Goal: Task Accomplishment & Management: Manage account settings

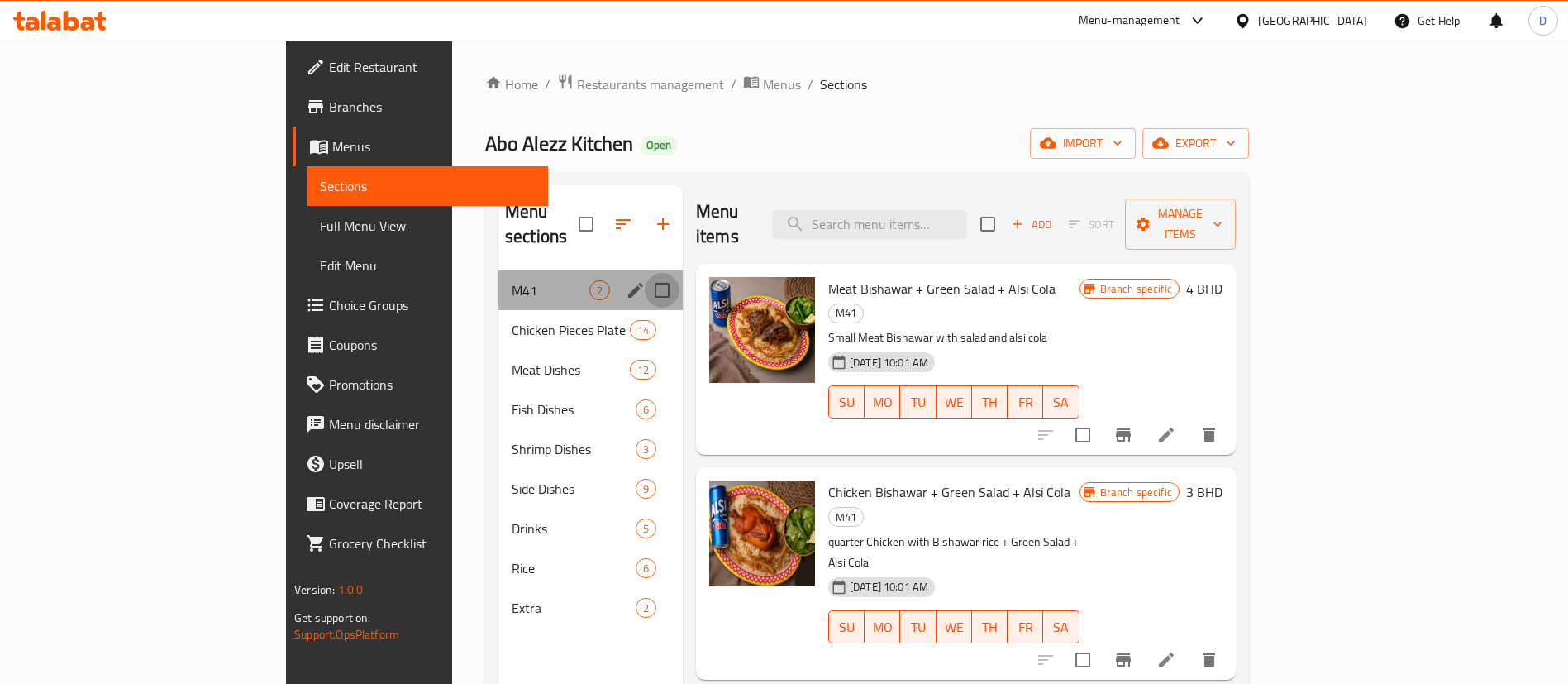
click at [645, 273] on input "Menu sections" at bounding box center [662, 291] width 35 height 35
checkbox input "true"
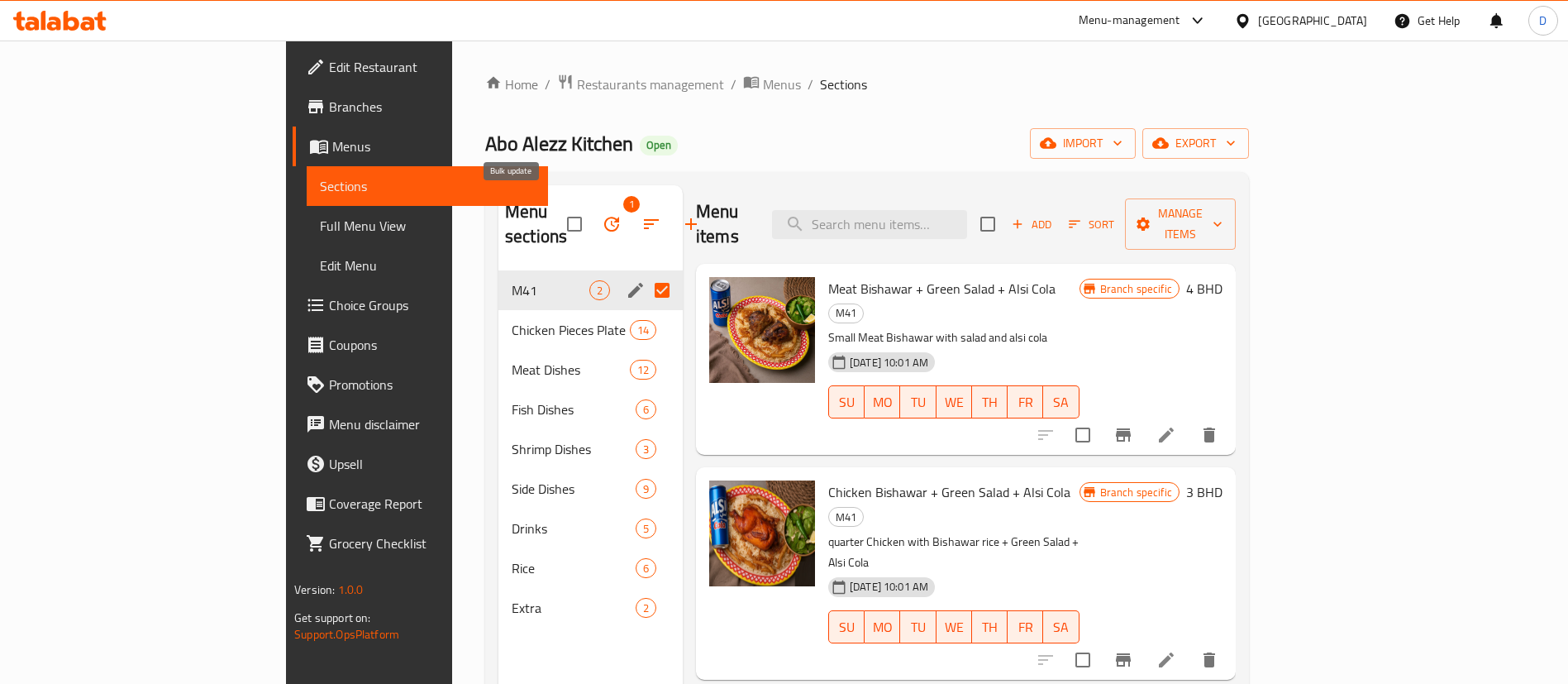
click at [604, 217] on icon "button" at bounding box center [611, 224] width 15 height 15
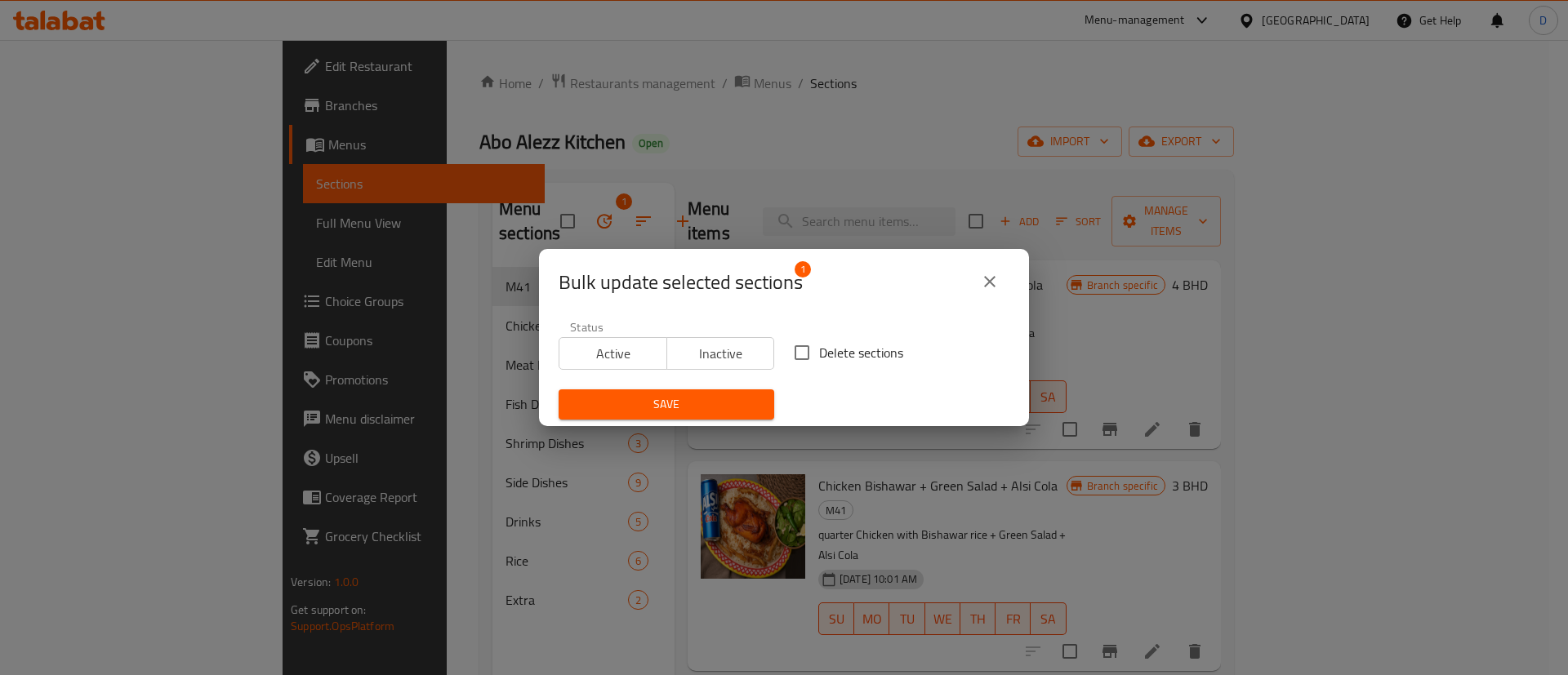
click at [821, 345] on span "Delete sections" at bounding box center [861, 352] width 84 height 20
click at [819, 345] on input "Delete sections" at bounding box center [802, 353] width 34 height 34
checkbox input "true"
click at [703, 415] on button "Save" at bounding box center [666, 404] width 216 height 30
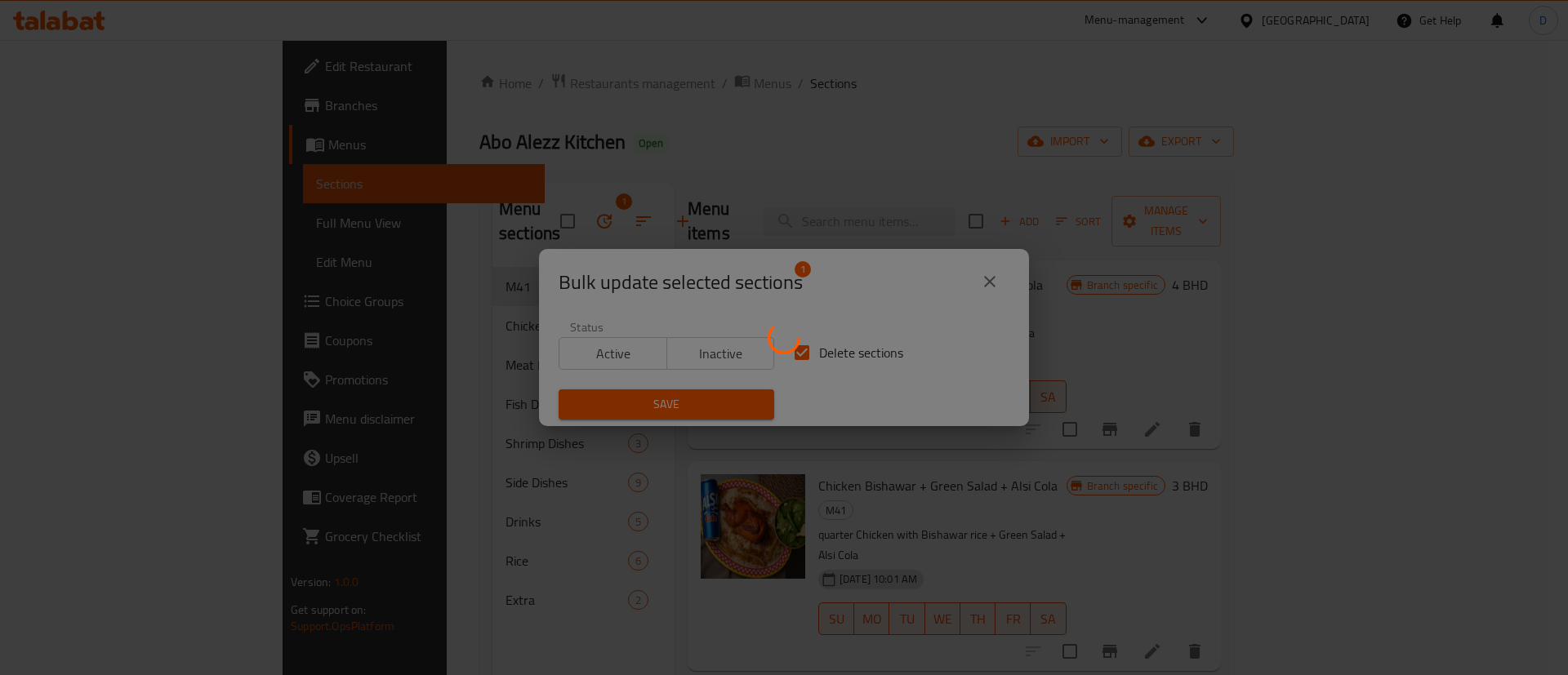
click at [812, 82] on div at bounding box center [784, 338] width 1568 height 675
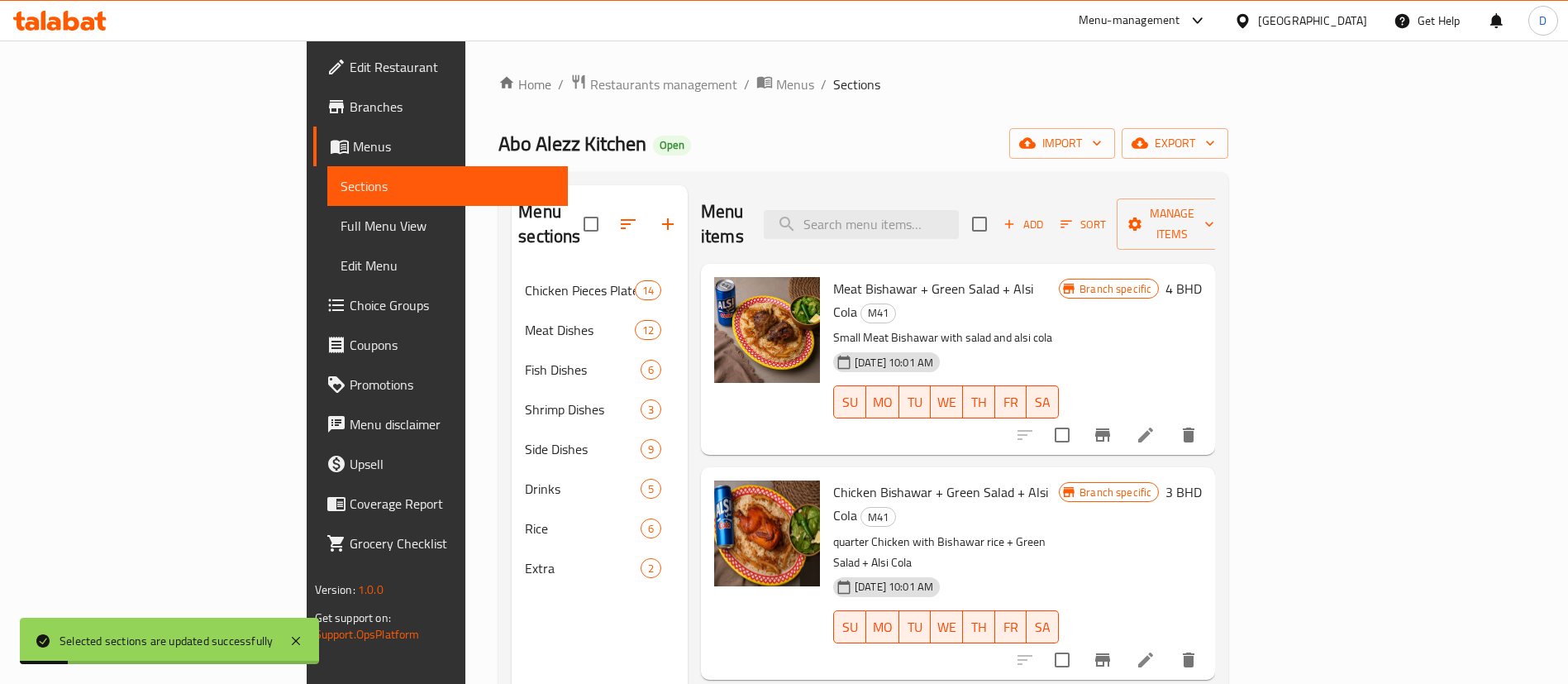
click at [812, 74] on ol "Home / Restaurants management / Menus / Sections" at bounding box center [864, 85] width 730 height 22
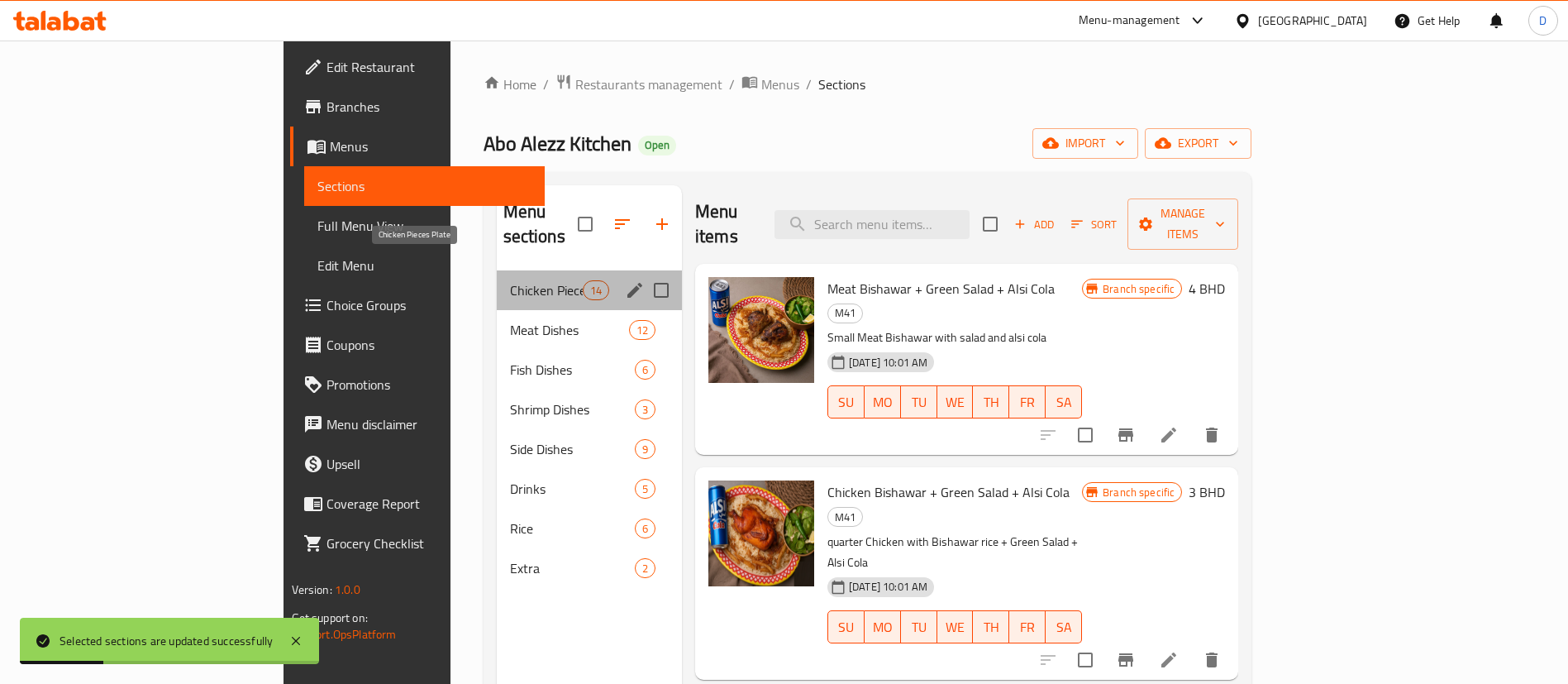
click at [510, 281] on span "Chicken Pieces Plate" at bounding box center [547, 291] width 73 height 20
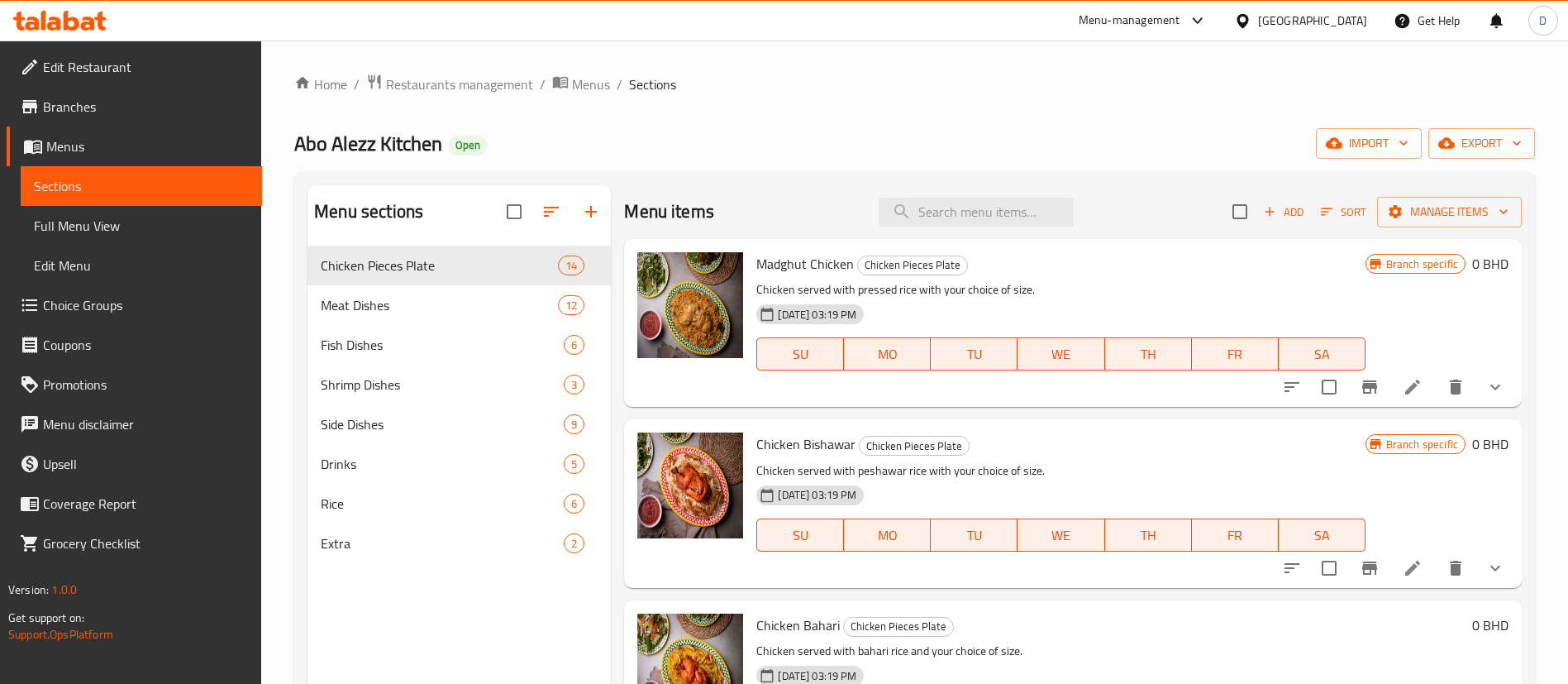
click at [1025, 96] on div "Home / Restaurants management / Menus / Sections Abo Alezz Kitchen Open import …" at bounding box center [915, 478] width 1241 height 809
